Goal: Transaction & Acquisition: Purchase product/service

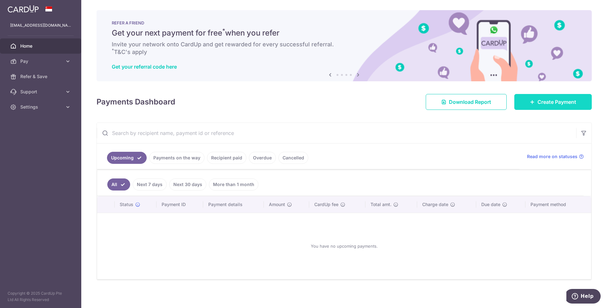
click at [547, 103] on span "Create Payment" at bounding box center [556, 102] width 39 height 8
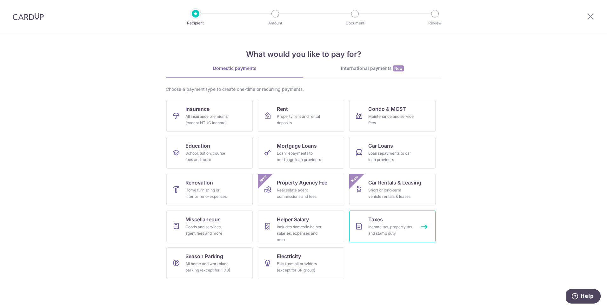
click at [397, 220] on link "Taxes Income tax, property tax and stamp duty" at bounding box center [392, 226] width 86 height 32
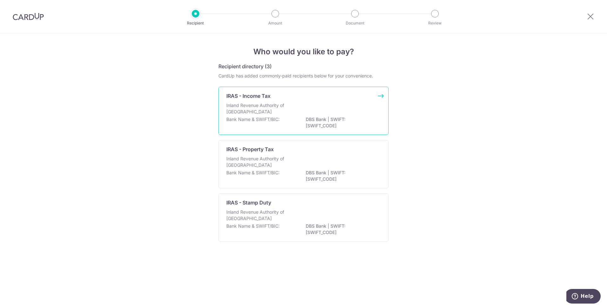
click at [308, 104] on div "Inland Revenue Authority of Singapore" at bounding box center [303, 109] width 154 height 14
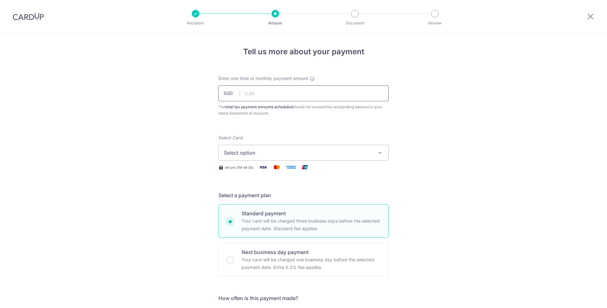
click at [292, 97] on input "text" at bounding box center [303, 93] width 170 height 16
paste input "$1,424.42"
type input "1,424.42"
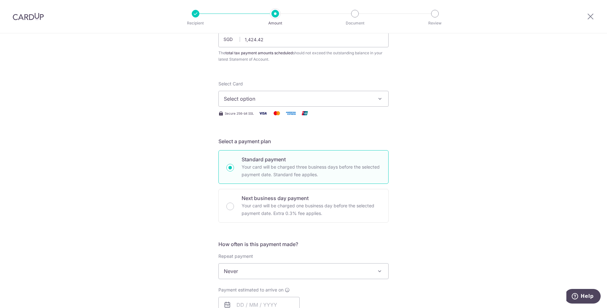
scroll to position [63, 0]
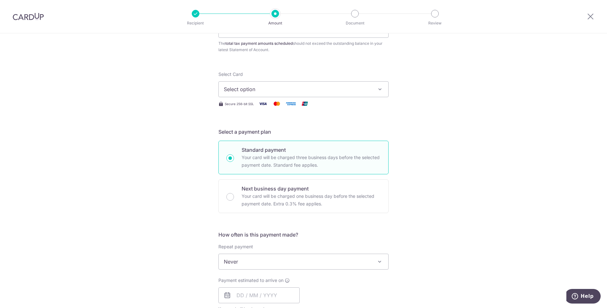
click at [267, 88] on span "Select option" at bounding box center [298, 89] width 148 height 8
click at [251, 106] on span "Add credit card" at bounding box center [309, 107] width 148 height 6
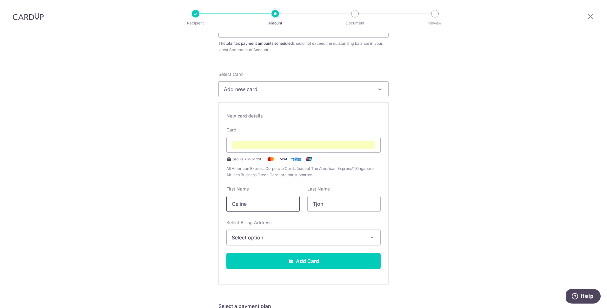
drag, startPoint x: 265, startPoint y: 203, endPoint x: 201, endPoint y: 200, distance: 63.5
type input "Clarence"
type input "Toh"
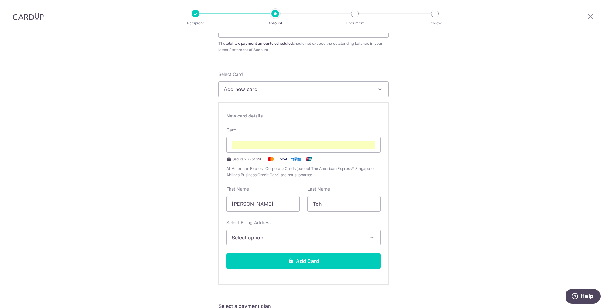
click at [254, 236] on span "Select option" at bounding box center [298, 238] width 132 height 8
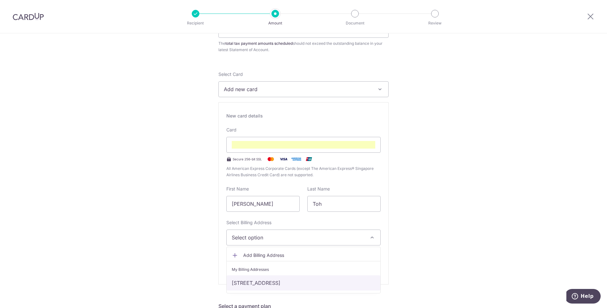
click at [257, 286] on link "110a Bidadari Pk Drive, 08-230, S341110, Singapore, Singapore, Singapore-341110" at bounding box center [304, 282] width 154 height 15
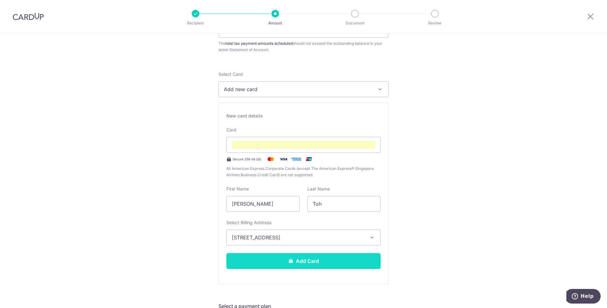
click at [272, 265] on button "Add Card" at bounding box center [303, 261] width 154 height 16
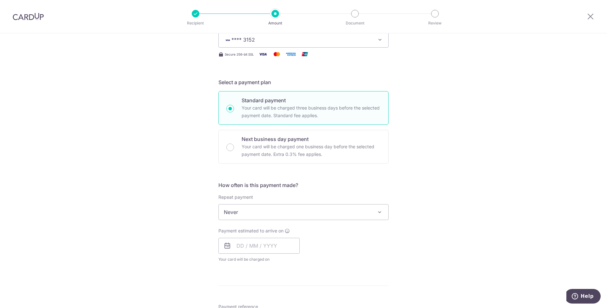
scroll to position [127, 0]
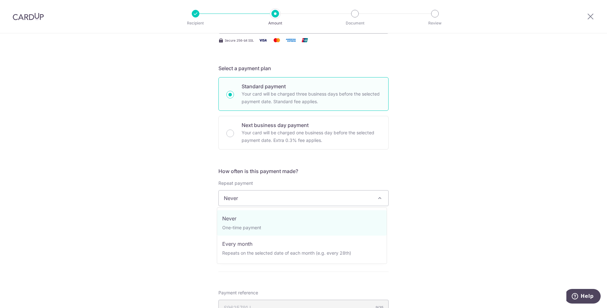
click at [317, 205] on span "Never" at bounding box center [303, 197] width 169 height 15
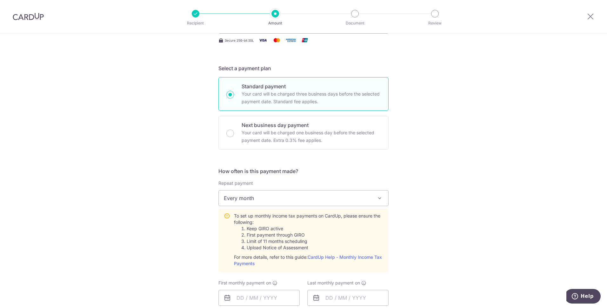
select select "3"
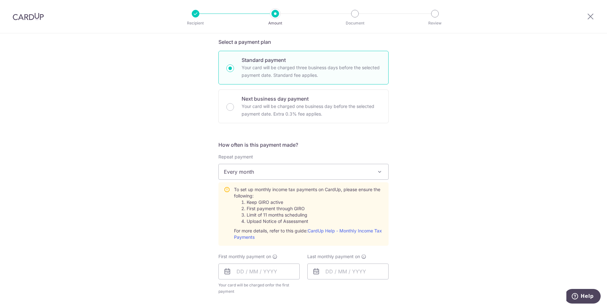
scroll to position [286, 0]
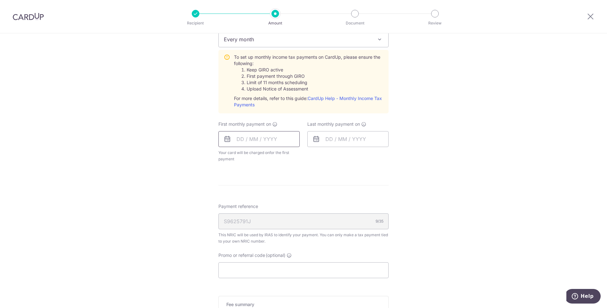
click at [244, 142] on input "text" at bounding box center [258, 139] width 81 height 16
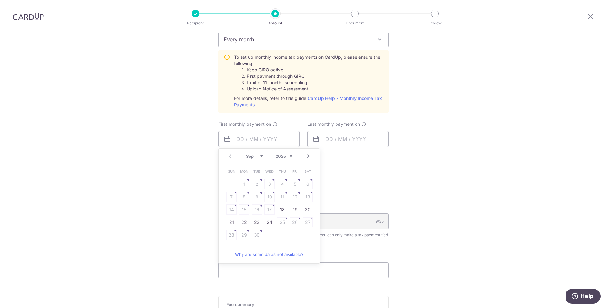
click at [306, 156] on link "Next" at bounding box center [308, 156] width 8 height 8
click at [256, 197] on link "7" at bounding box center [257, 197] width 10 height 10
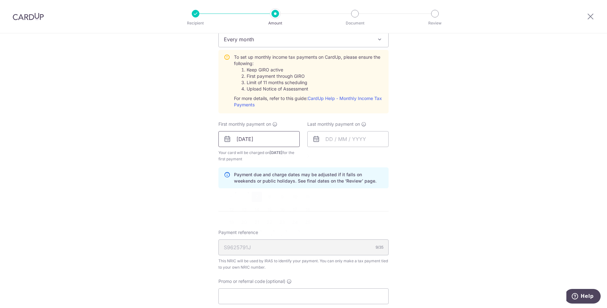
click at [274, 142] on input "07/10/2025" at bounding box center [258, 139] width 81 height 16
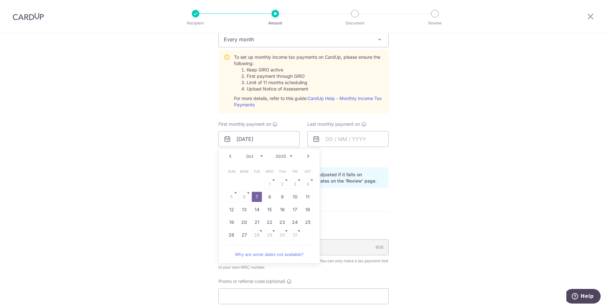
click at [229, 158] on link "Prev" at bounding box center [230, 156] width 8 height 8
click at [266, 219] on link "24" at bounding box center [269, 222] width 10 height 10
type input "24/09/2025"
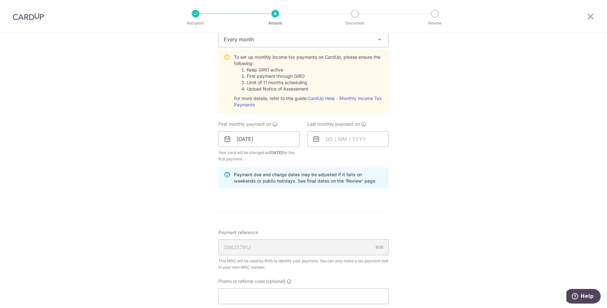
drag, startPoint x: 369, startPoint y: 204, endPoint x: 366, endPoint y: 189, distance: 14.6
click at [369, 202] on form "Enter one-time or monthly payment amount SGD 1,424.42 1424.42 The total tax pay…" at bounding box center [303, 98] width 170 height 616
click at [314, 139] on icon at bounding box center [316, 139] width 8 height 8
click at [315, 143] on input "text" at bounding box center [347, 139] width 81 height 16
click at [395, 155] on link "Next" at bounding box center [397, 156] width 8 height 8
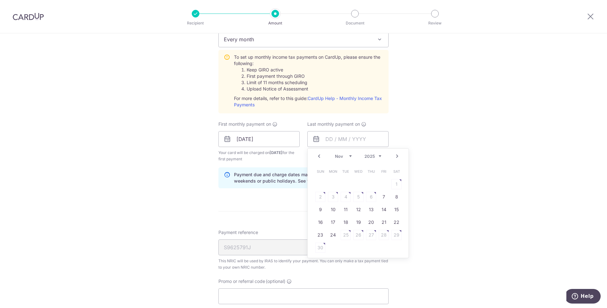
click at [395, 155] on link "Next" at bounding box center [397, 156] width 8 height 8
click at [315, 155] on link "Prev" at bounding box center [319, 156] width 8 height 8
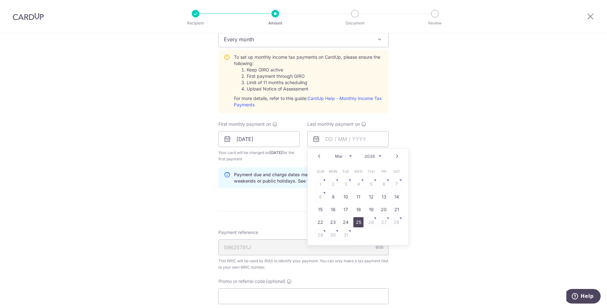
click at [357, 222] on link "25" at bounding box center [358, 222] width 10 height 10
type input "25/03/2026"
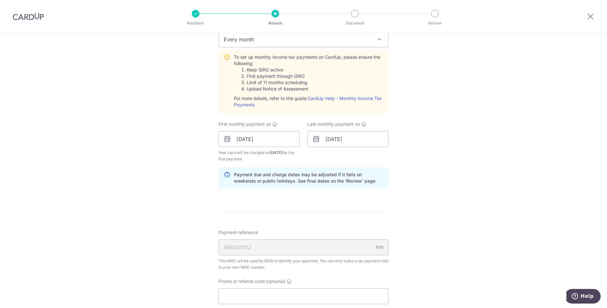
click at [432, 218] on div "Tell us more about your payment Enter one-time or monthly payment amount SGD 1,…" at bounding box center [303, 91] width 607 height 687
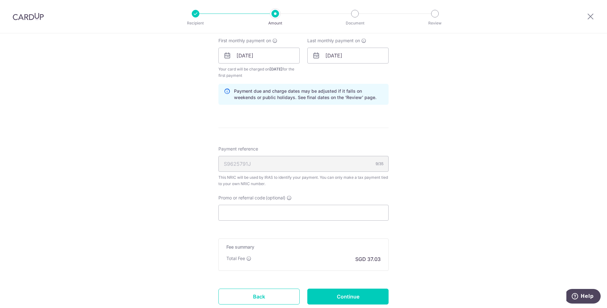
scroll to position [381, 0]
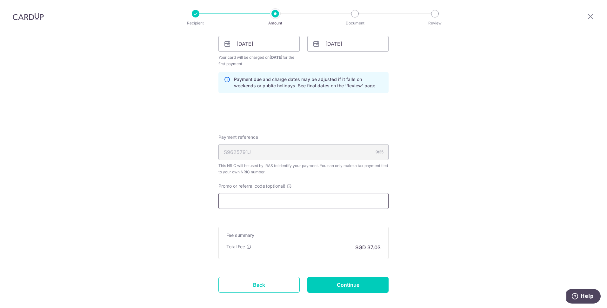
click at [247, 199] on input "Promo or referral code (optional)" at bounding box center [303, 201] width 170 height 16
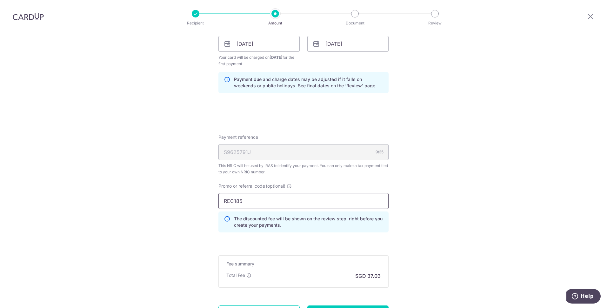
type input "REC185"
click at [176, 200] on div "Tell us more about your payment Enter one-time or monthly payment amount SGD 1,…" at bounding box center [303, 11] width 607 height 716
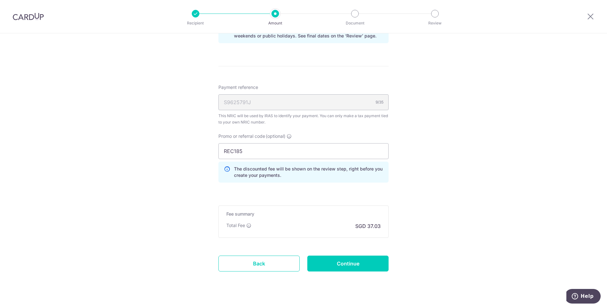
scroll to position [442, 0]
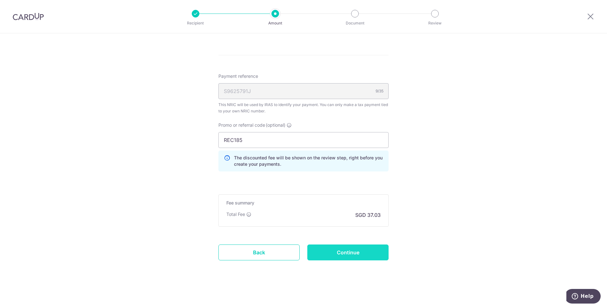
click at [355, 253] on input "Continue" at bounding box center [347, 252] width 81 height 16
type input "Create Schedule"
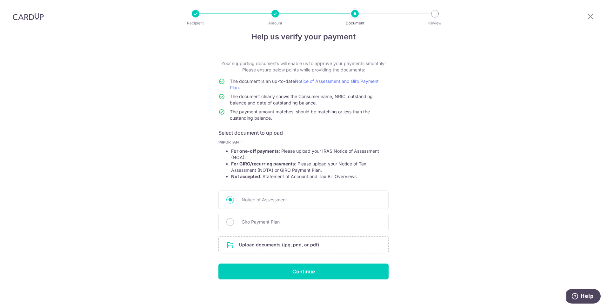
scroll to position [16, 0]
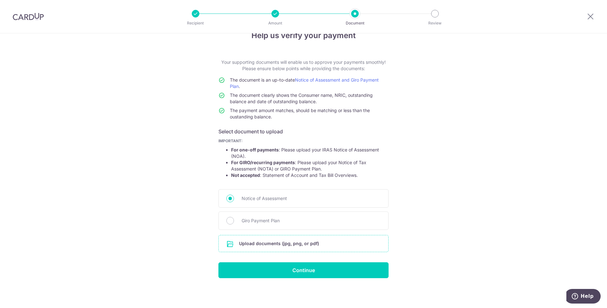
click at [261, 246] on input "file" at bounding box center [303, 243] width 169 height 16
click at [230, 221] on input "Giro Payment Plan" at bounding box center [230, 221] width 8 height 8
radio input "true"
click at [238, 241] on input "file" at bounding box center [303, 243] width 169 height 16
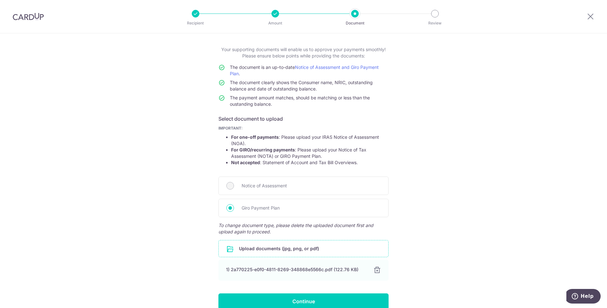
scroll to position [60, 0]
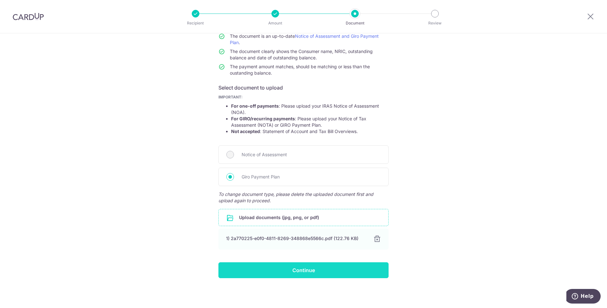
click at [319, 267] on input "Continue" at bounding box center [303, 270] width 170 height 16
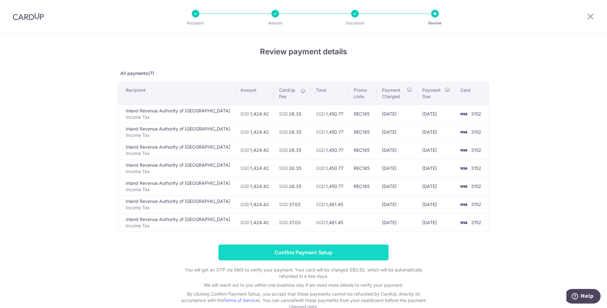
click at [309, 250] on input "Confirm Payment Setup" at bounding box center [303, 252] width 170 height 16
